Goal: Information Seeking & Learning: Understand process/instructions

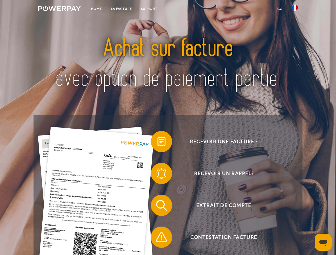
click at [59, 9] on img at bounding box center [59, 8] width 43 height 5
click at [294, 9] on img at bounding box center [294, 8] width 6 height 6
click at [280, 9] on link "CG" at bounding box center [280, 9] width 14 height 10
click at [157, 143] on span at bounding box center [153, 141] width 27 height 27
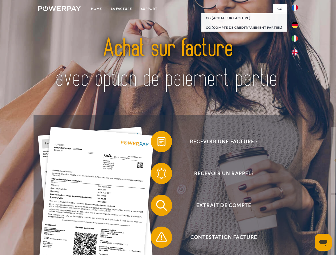
click at [157, 175] on div "Recevoir une facture ? Recevoir un rappel? Extrait de compte retour" at bounding box center [167, 221] width 268 height 213
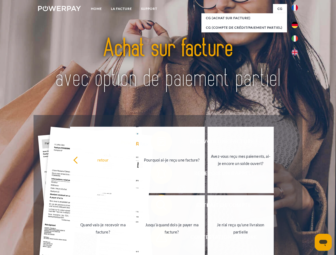
click at [157, 206] on link "Jusqu'à quand dois-je payer ma facture?" at bounding box center [171, 228] width 66 height 66
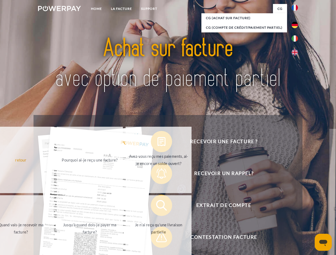
click at [157, 238] on span at bounding box center [153, 237] width 27 height 27
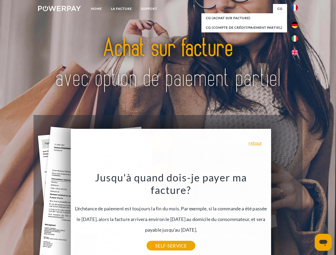
click at [323, 242] on icon "Ouvrir la fenêtre de messagerie" at bounding box center [323, 243] width 8 height 6
